Goal: Check status: Check status

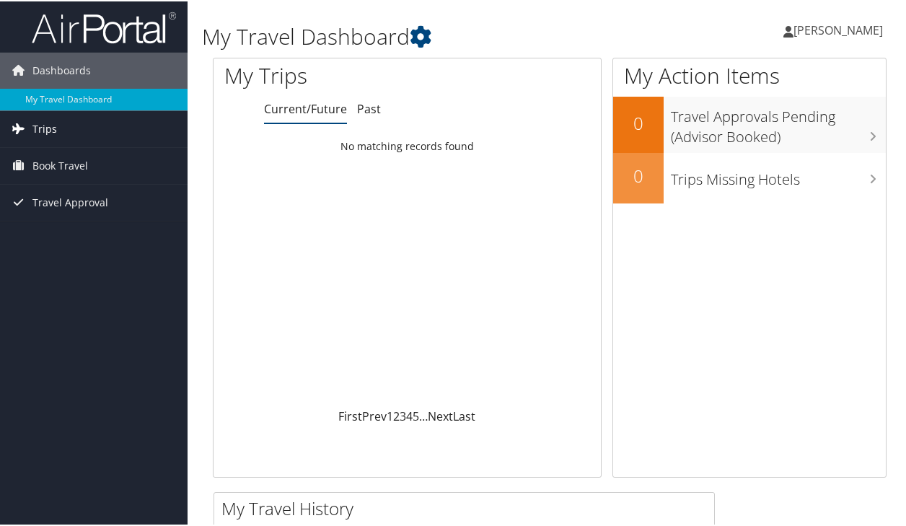
click at [43, 131] on span "Trips" at bounding box center [44, 128] width 25 height 36
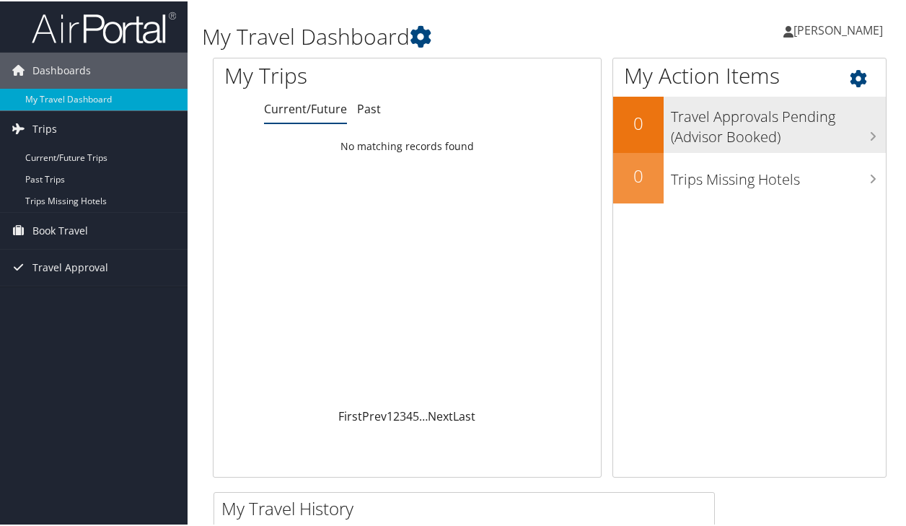
click at [682, 122] on h3 "Travel Approvals Pending (Advisor Booked)" at bounding box center [778, 122] width 215 height 48
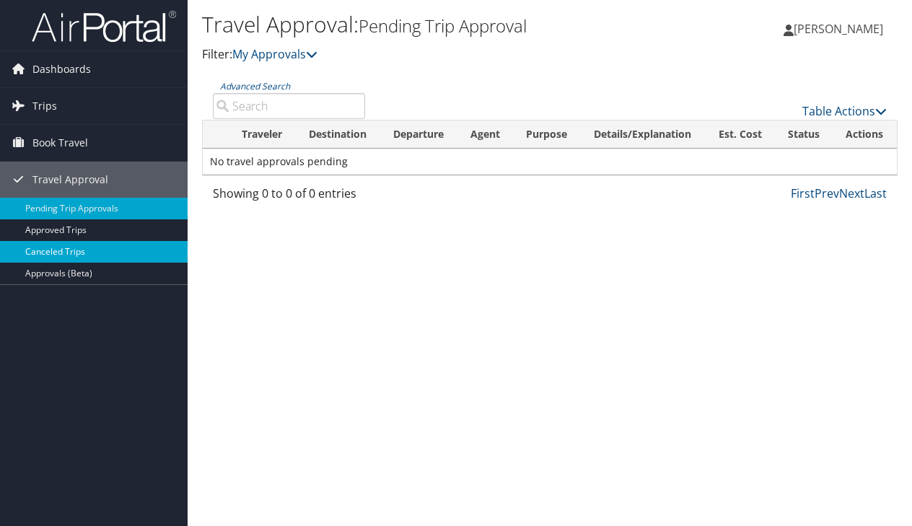
click at [34, 258] on link "Canceled Trips" at bounding box center [94, 252] width 188 height 22
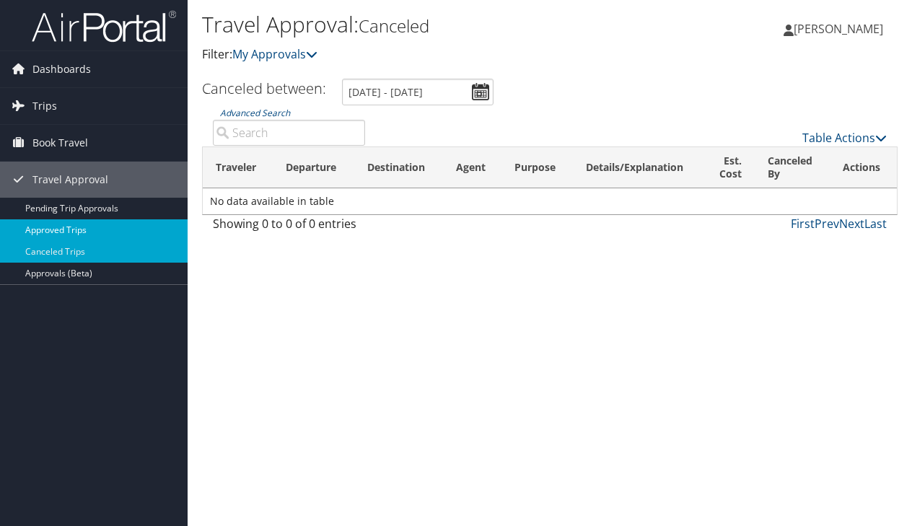
click at [39, 230] on link "Approved Trips" at bounding box center [94, 230] width 188 height 22
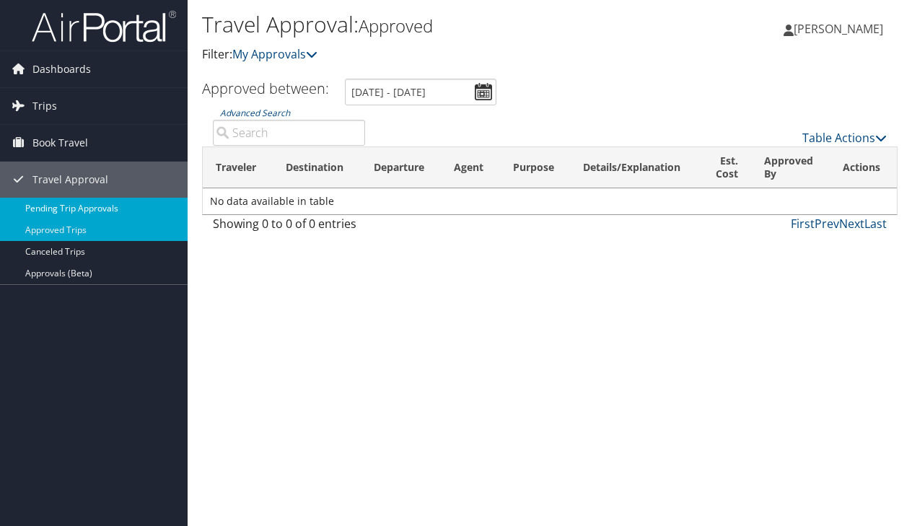
click at [42, 205] on link "Pending Trip Approvals" at bounding box center [94, 209] width 188 height 22
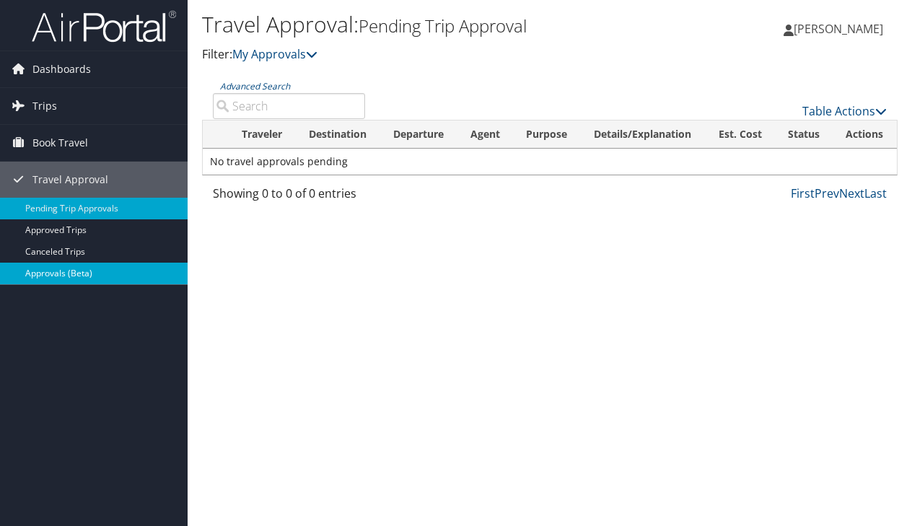
click at [60, 272] on link "Approvals (Beta)" at bounding box center [94, 274] width 188 height 22
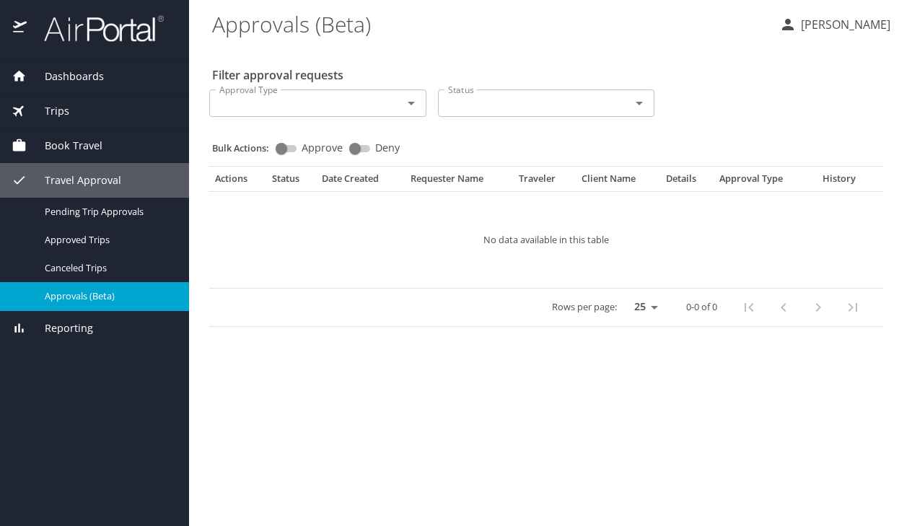
click at [70, 108] on div "Trips" at bounding box center [95, 111] width 166 height 16
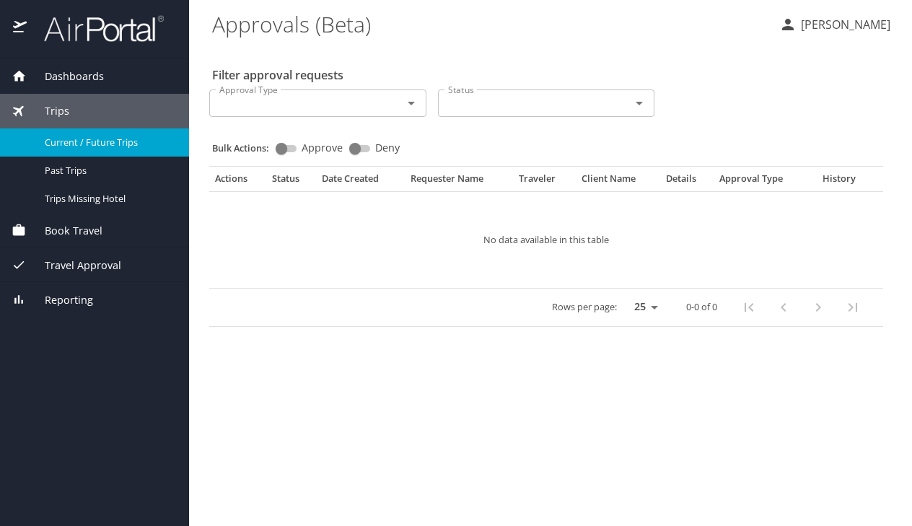
click at [57, 141] on span "Current / Future Trips" at bounding box center [108, 143] width 127 height 14
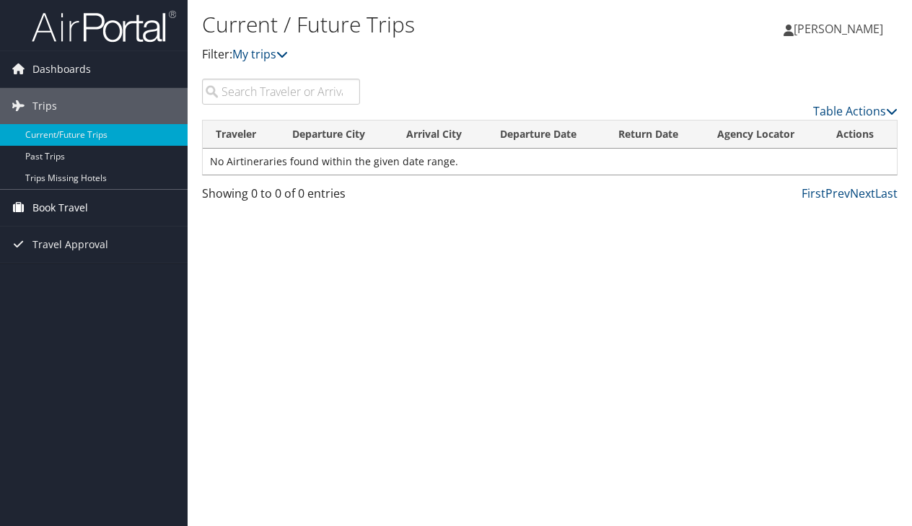
click at [68, 208] on span "Book Travel" at bounding box center [60, 208] width 56 height 36
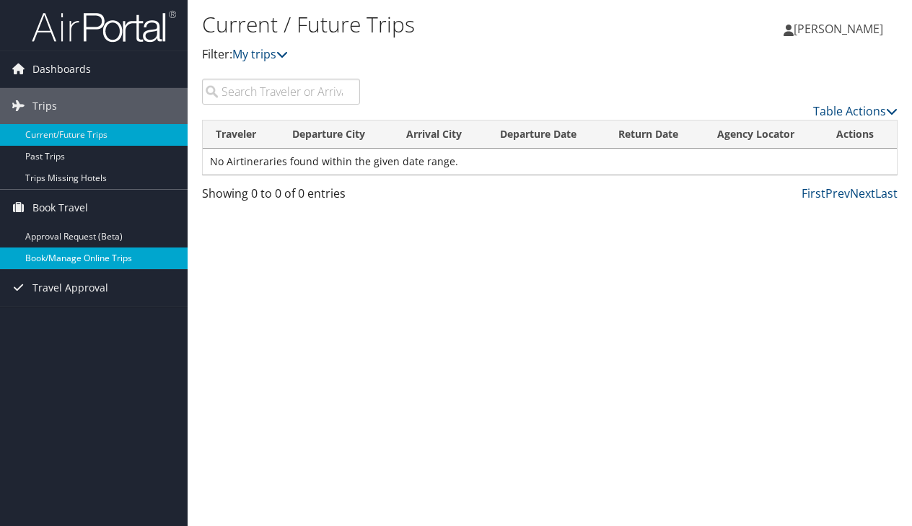
click at [65, 252] on link "Book/Manage Online Trips" at bounding box center [94, 258] width 188 height 22
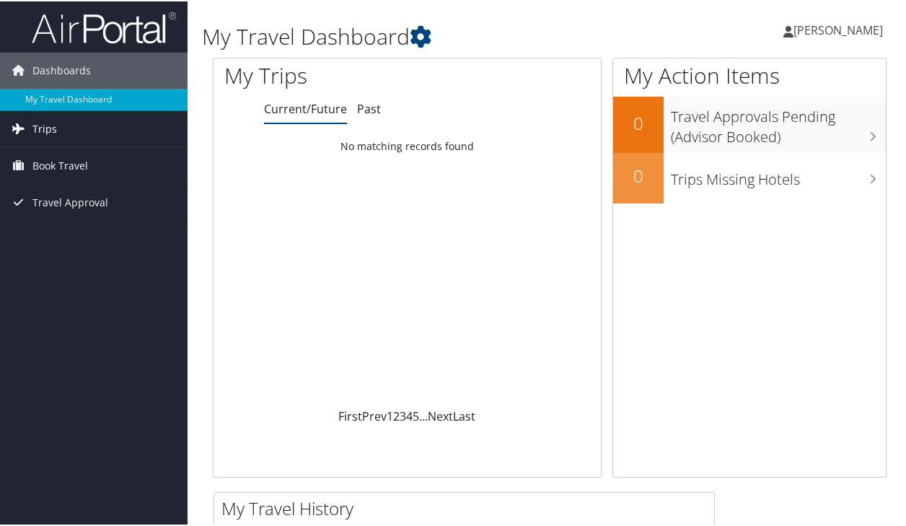
click at [52, 126] on span "Trips" at bounding box center [44, 128] width 25 height 36
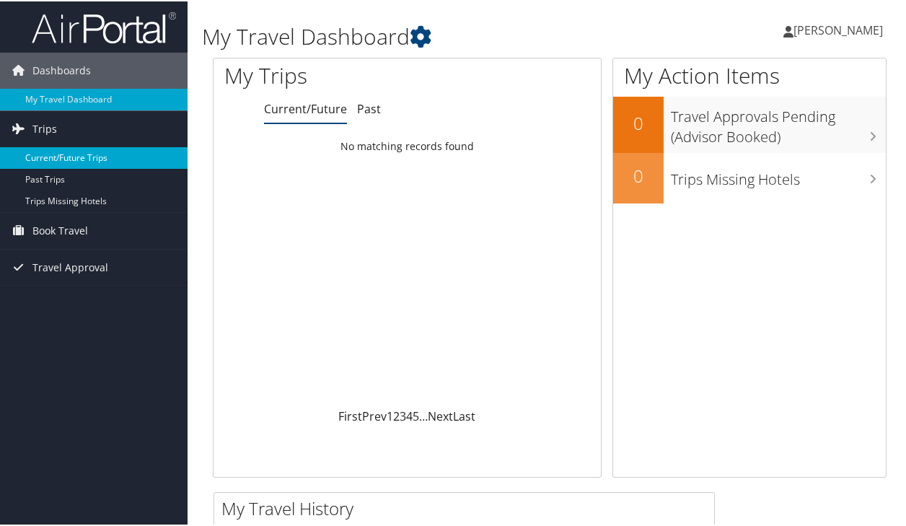
click at [55, 161] on link "Current/Future Trips" at bounding box center [94, 157] width 188 height 22
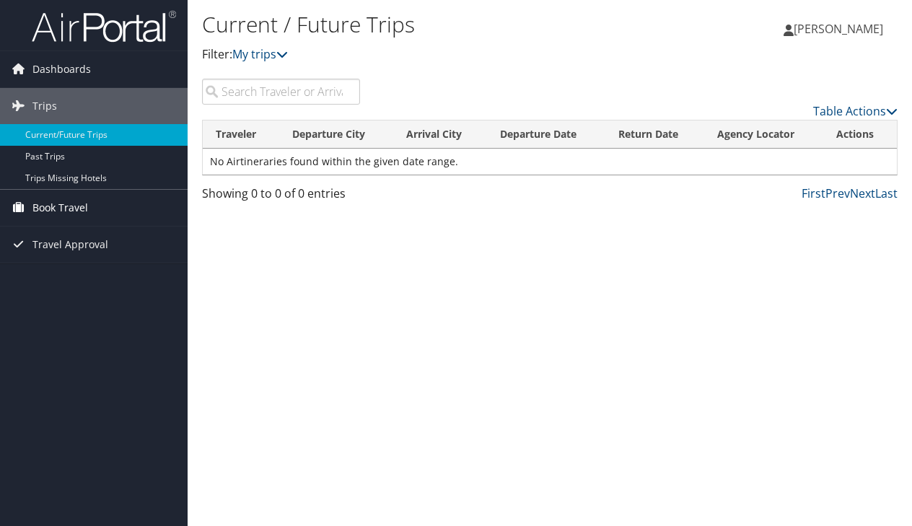
click at [43, 211] on span "Book Travel" at bounding box center [60, 208] width 56 height 36
click at [56, 292] on span "Travel Approval" at bounding box center [70, 288] width 76 height 36
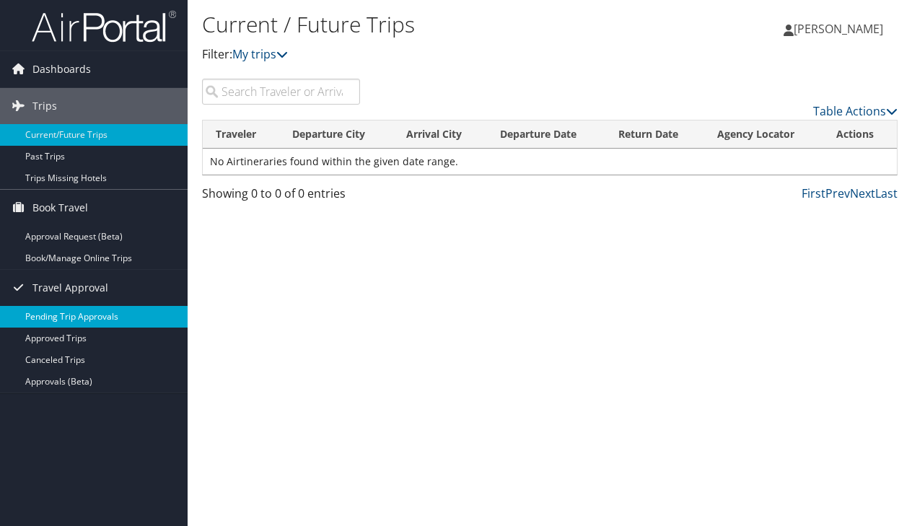
click at [51, 315] on link "Pending Trip Approvals" at bounding box center [94, 317] width 188 height 22
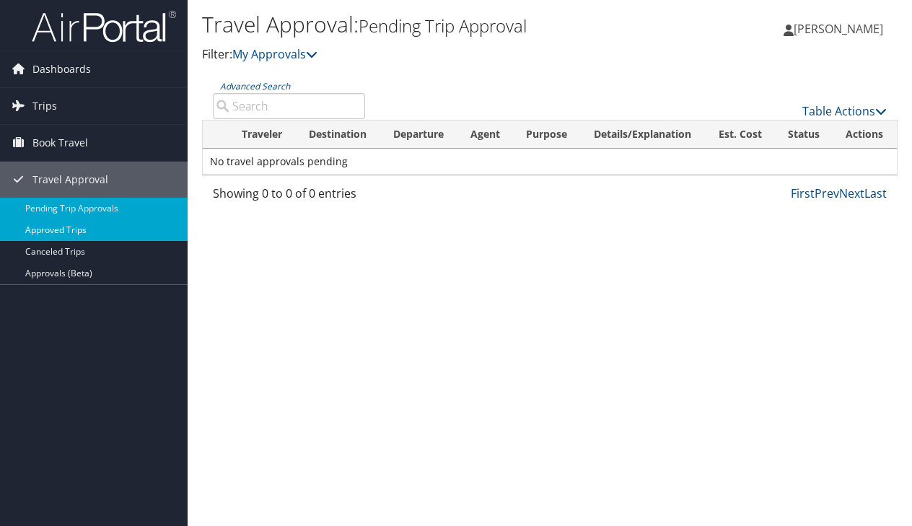
click at [59, 229] on link "Approved Trips" at bounding box center [94, 230] width 188 height 22
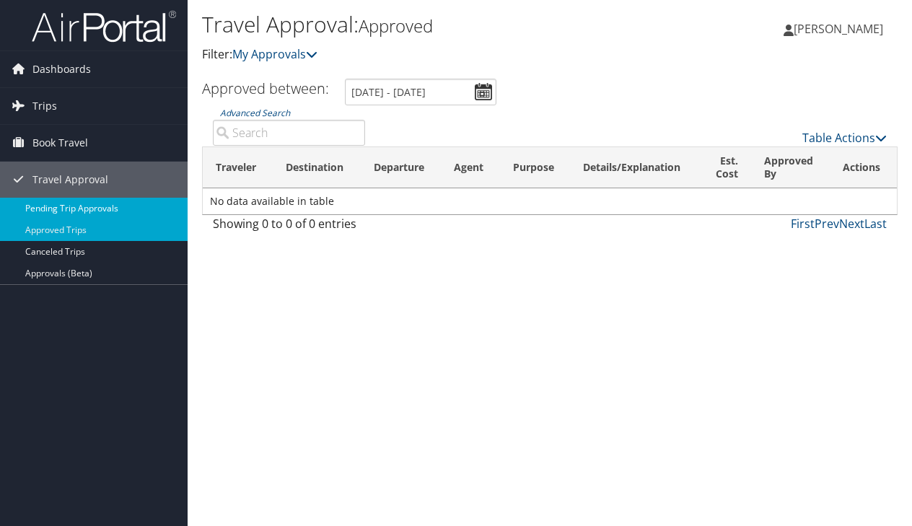
click at [47, 208] on link "Pending Trip Approvals" at bounding box center [94, 209] width 188 height 22
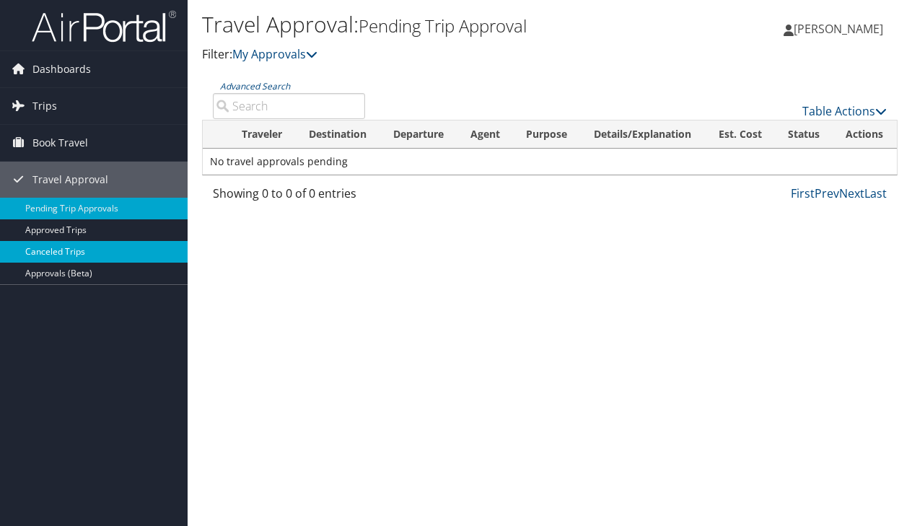
click at [60, 252] on link "Canceled Trips" at bounding box center [94, 252] width 188 height 22
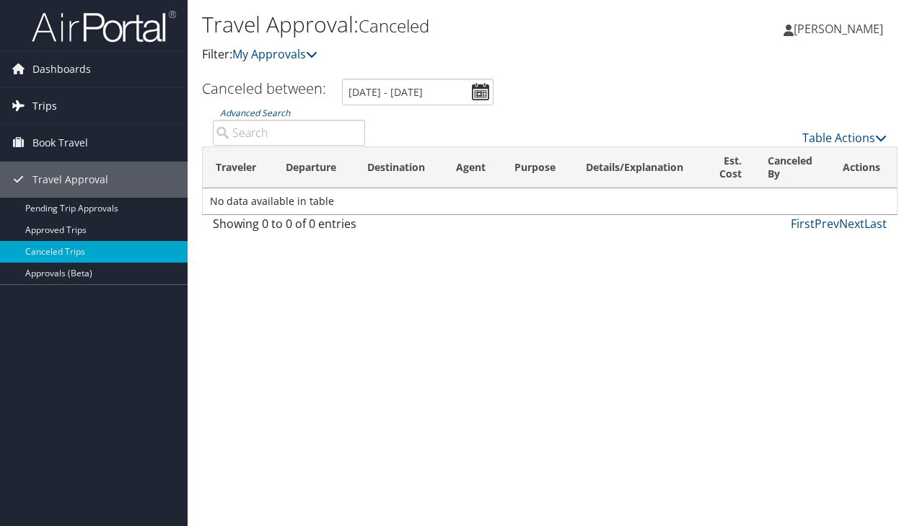
click at [35, 105] on span "Trips" at bounding box center [44, 106] width 25 height 36
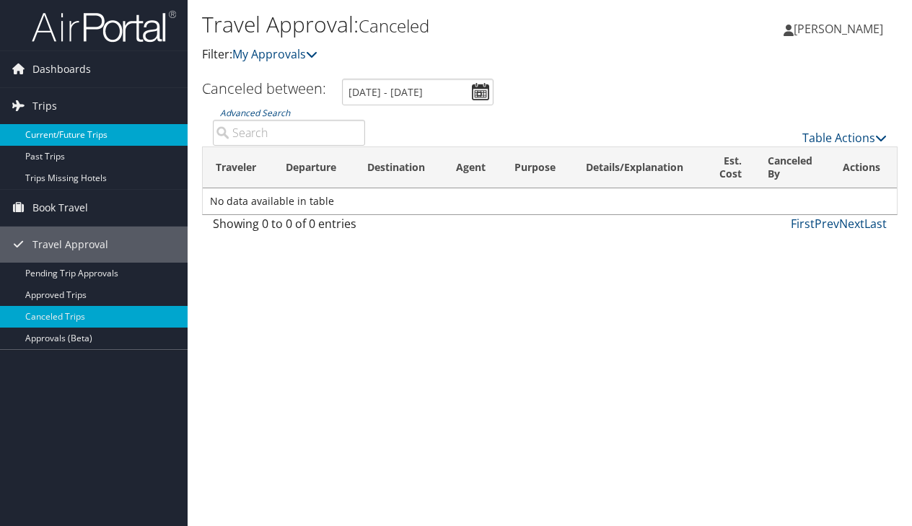
click at [45, 131] on link "Current/Future Trips" at bounding box center [94, 135] width 188 height 22
